Goal: Find specific page/section: Find specific page/section

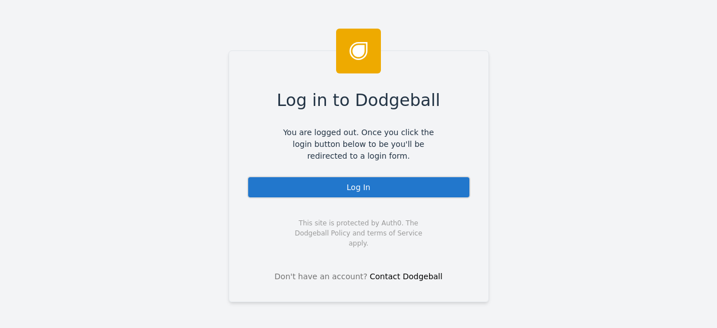
click at [354, 179] on div "Log In" at bounding box center [359, 187] width 224 height 22
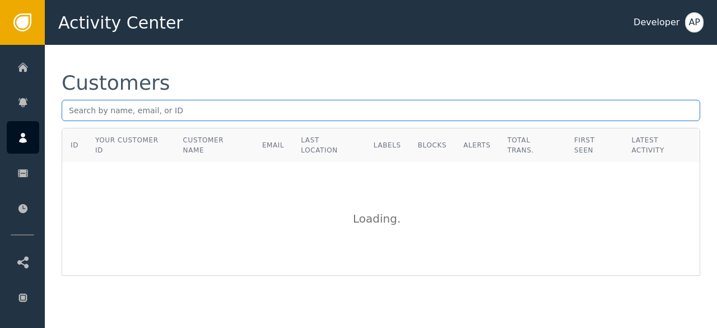
click at [97, 108] on input "text" at bounding box center [381, 110] width 639 height 21
paste input "[EMAIL_ADDRESS][DOMAIN_NAME]"
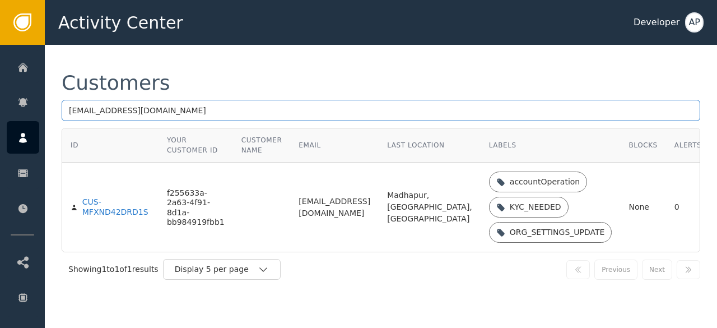
scroll to position [3, 0]
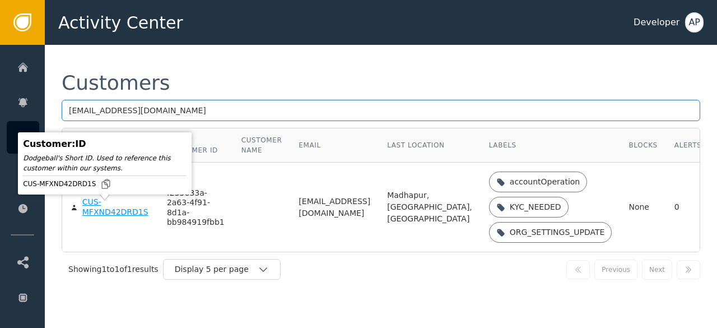
type input "[EMAIL_ADDRESS][DOMAIN_NAME]"
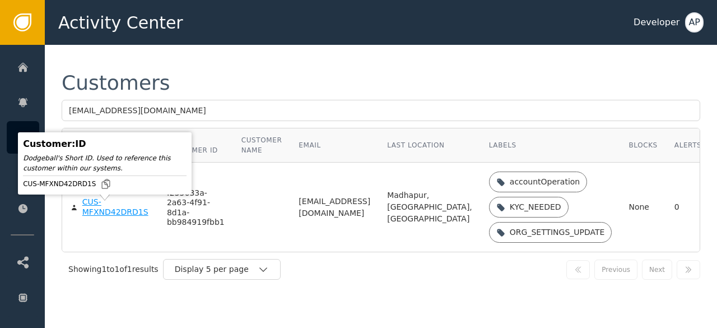
click at [96, 213] on div "CUS-MFXND42DRD1S" at bounding box center [116, 207] width 68 height 20
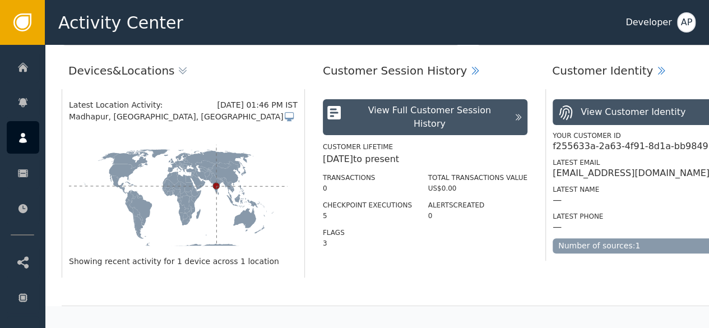
scroll to position [158, 0]
